Goal: Task Accomplishment & Management: Manage account settings

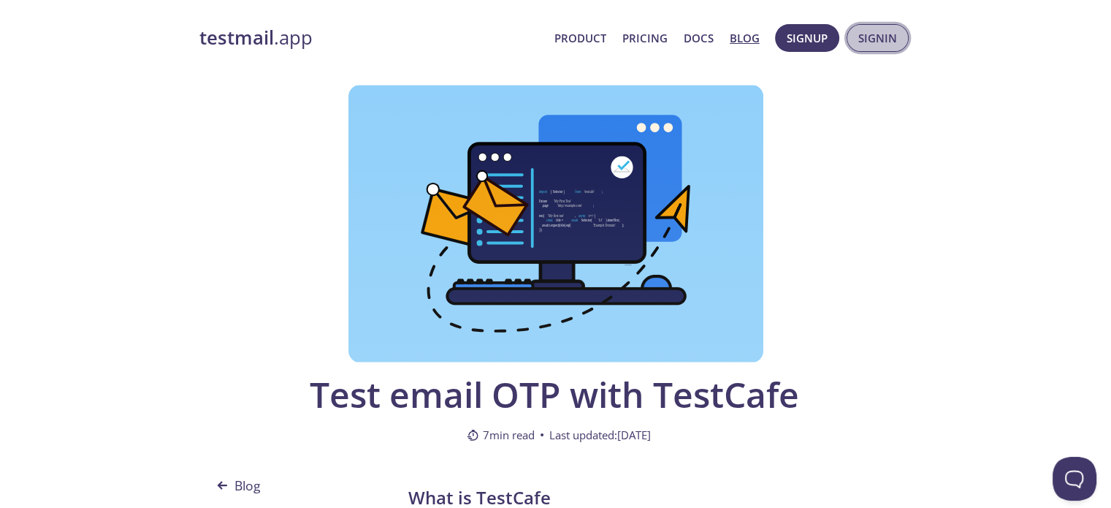
click at [878, 43] on span "Signin" at bounding box center [877, 37] width 39 height 19
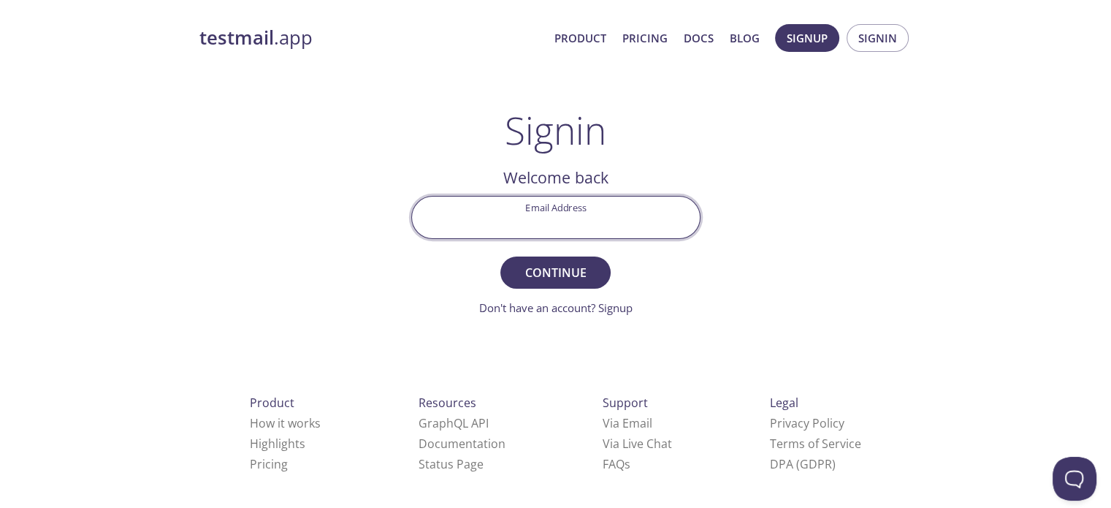
click at [555, 218] on input "Email Address" at bounding box center [556, 218] width 288 height 42
click at [502, 230] on input "Email Address" at bounding box center [556, 218] width 288 height 42
type input "m"
